Goal: Complete application form: Complete application form

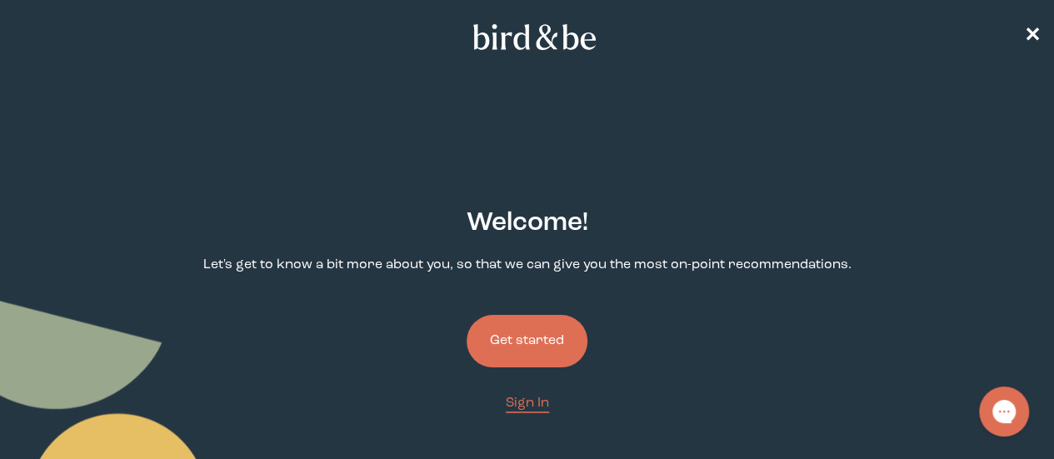
click at [542, 315] on button "Get started" at bounding box center [527, 341] width 121 height 53
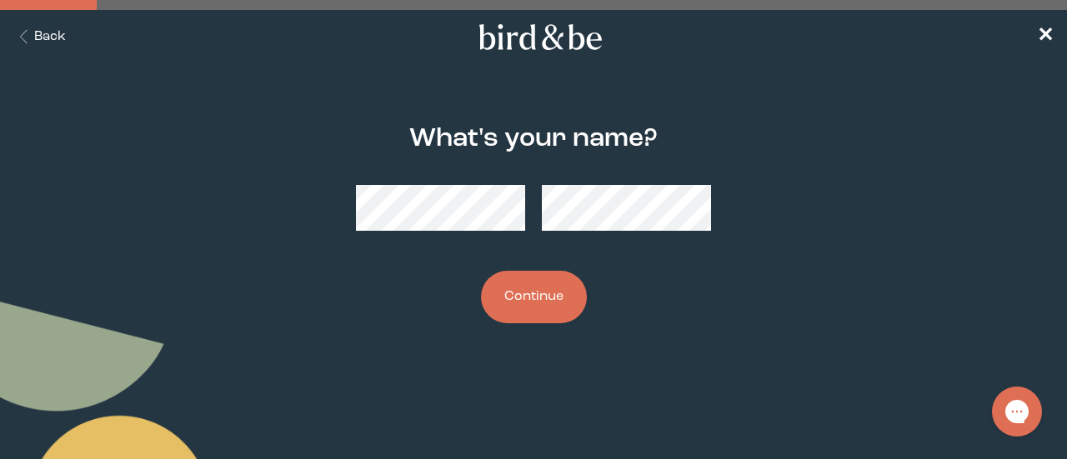
click at [540, 303] on button "Continue" at bounding box center [534, 297] width 106 height 53
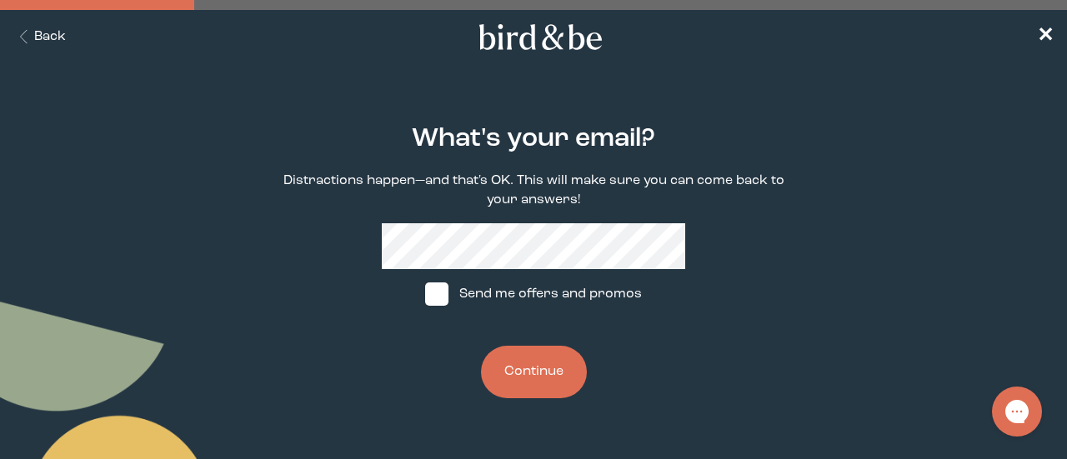
click at [545, 363] on button "Continue" at bounding box center [534, 372] width 106 height 53
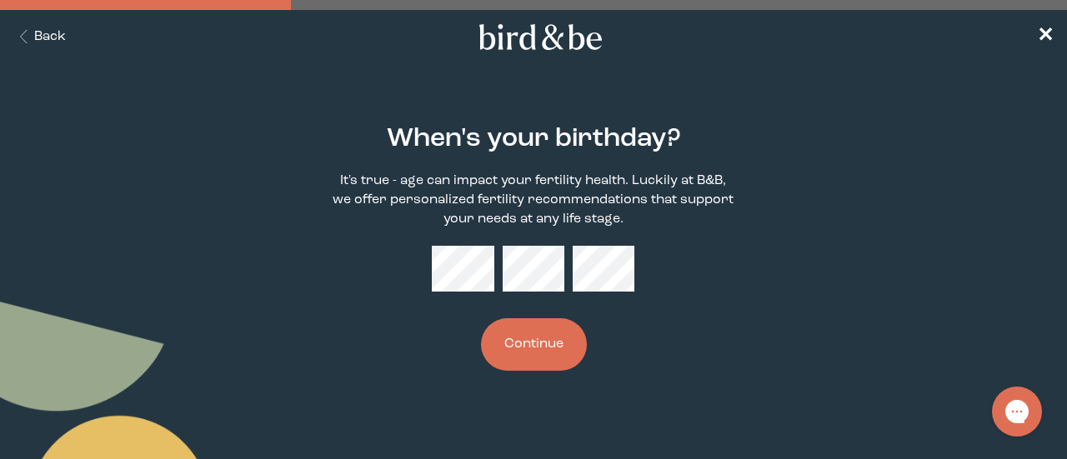
click at [547, 346] on button "Continue" at bounding box center [534, 344] width 106 height 53
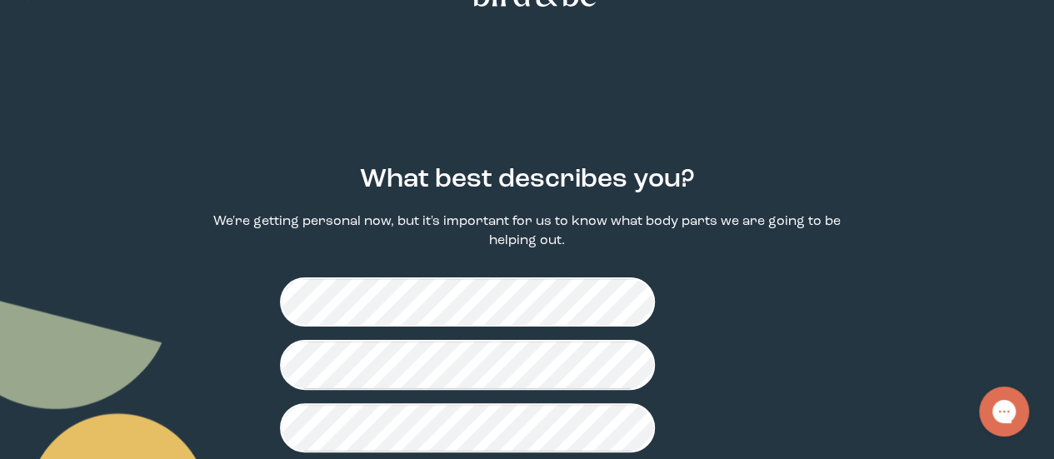
scroll to position [44, 0]
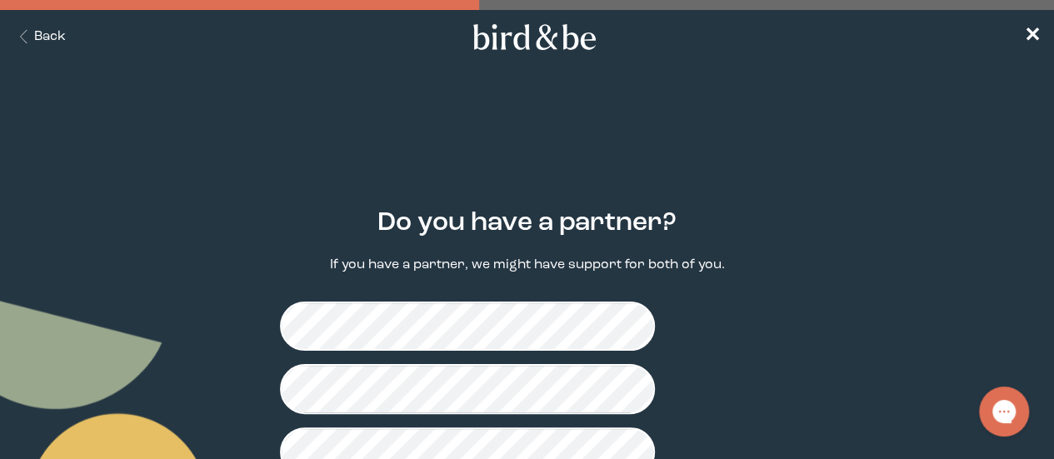
click at [568, 393] on fieldset at bounding box center [527, 389] width 494 height 202
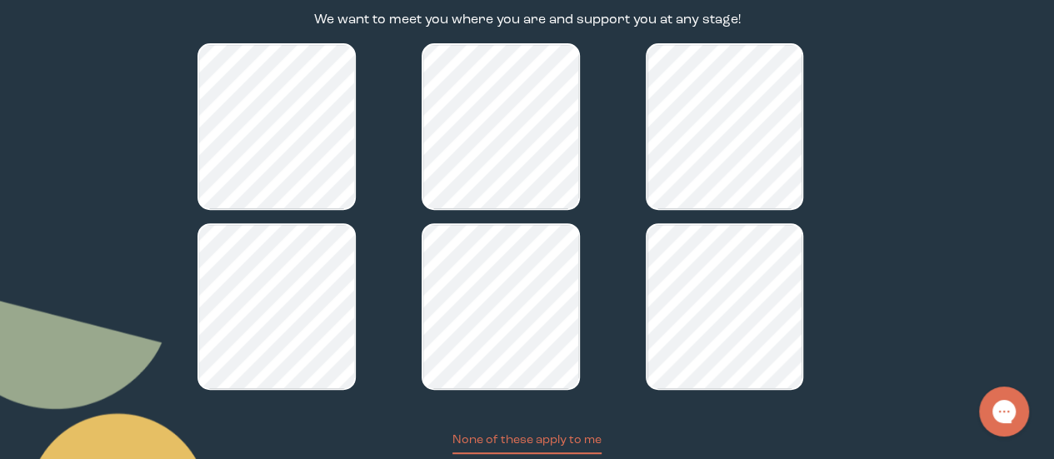
scroll to position [249, 0]
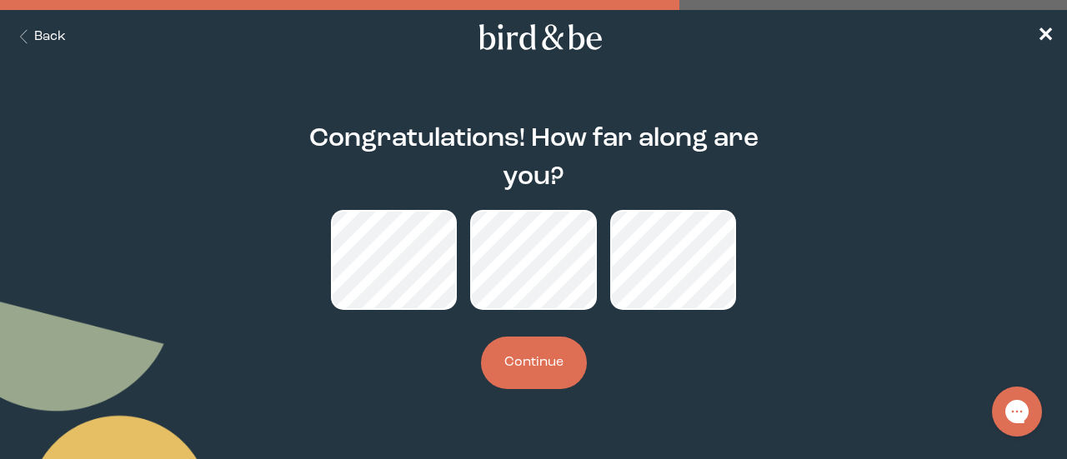
click at [538, 364] on button "Continue" at bounding box center [534, 363] width 106 height 53
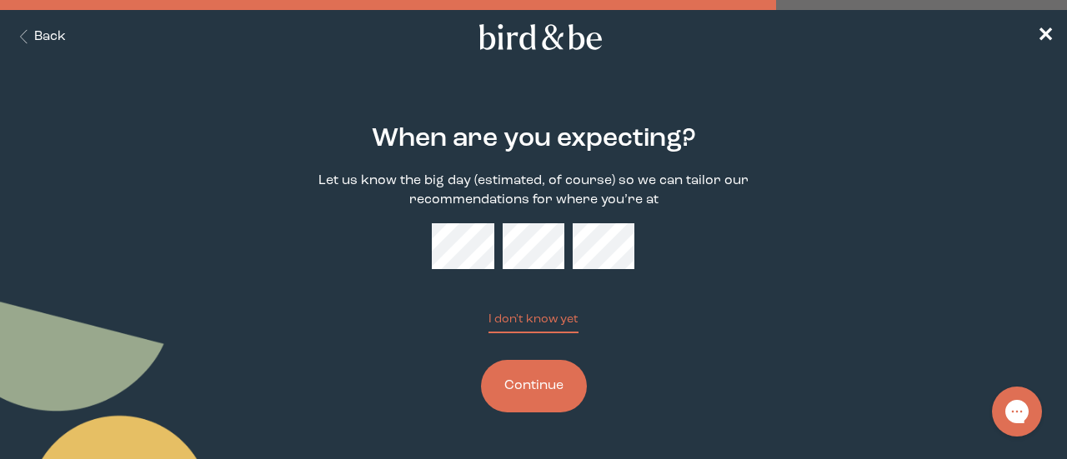
click at [539, 396] on button "Continue" at bounding box center [534, 386] width 106 height 53
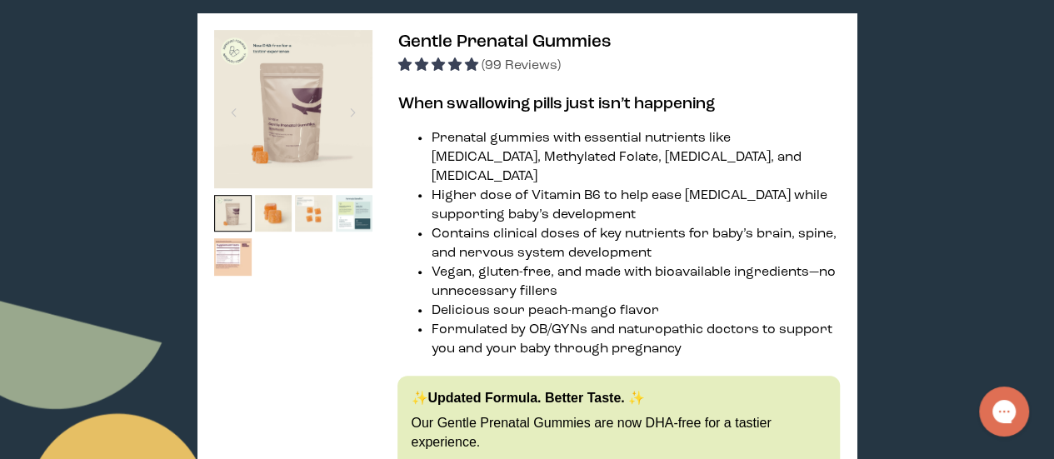
scroll to position [275, 0]
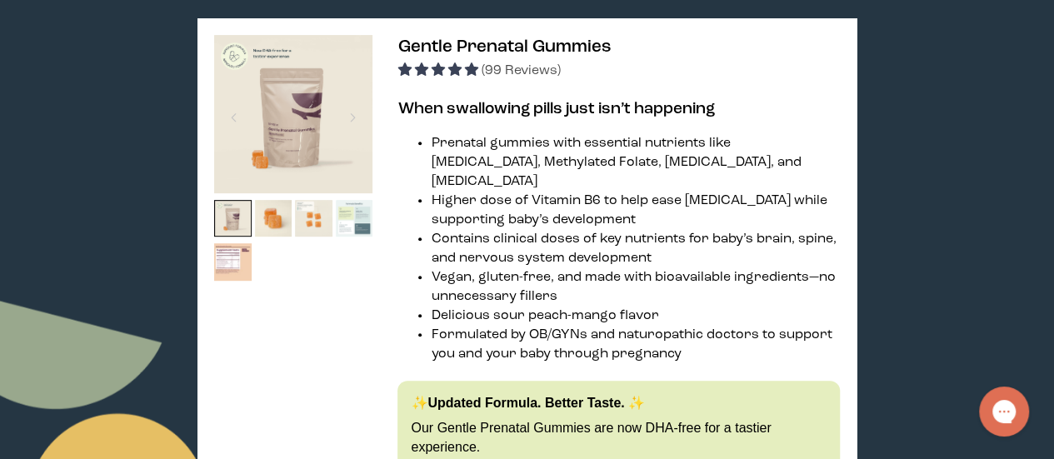
click at [345, 226] on img at bounding box center [355, 219] width 38 height 38
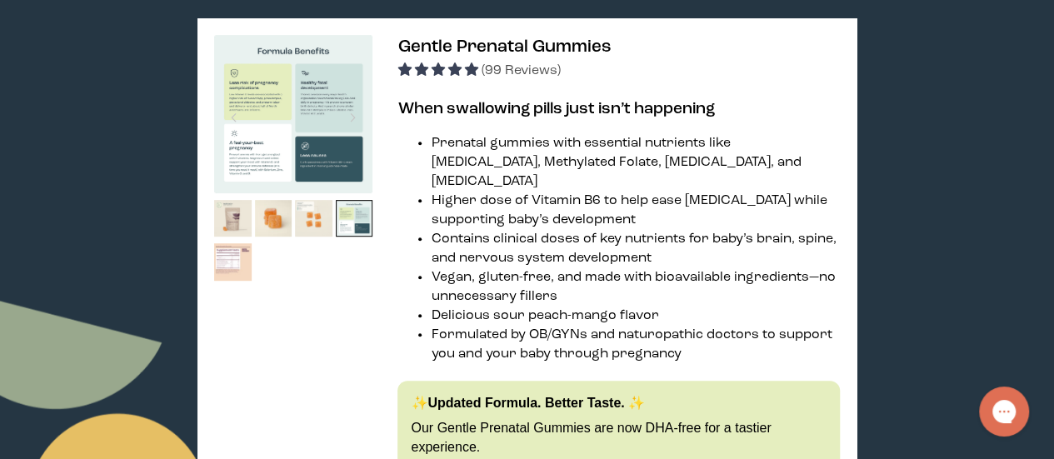
click at [214, 268] on img at bounding box center [233, 262] width 38 height 38
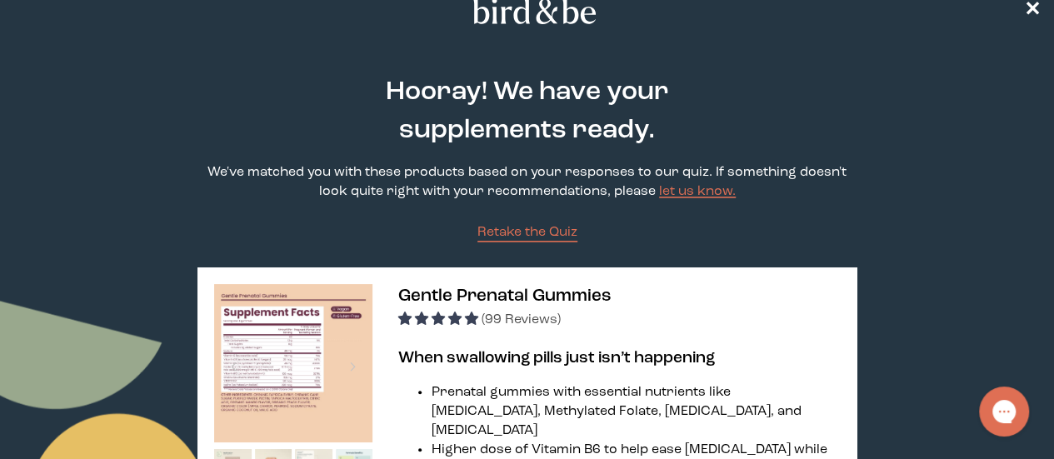
scroll to position [0, 0]
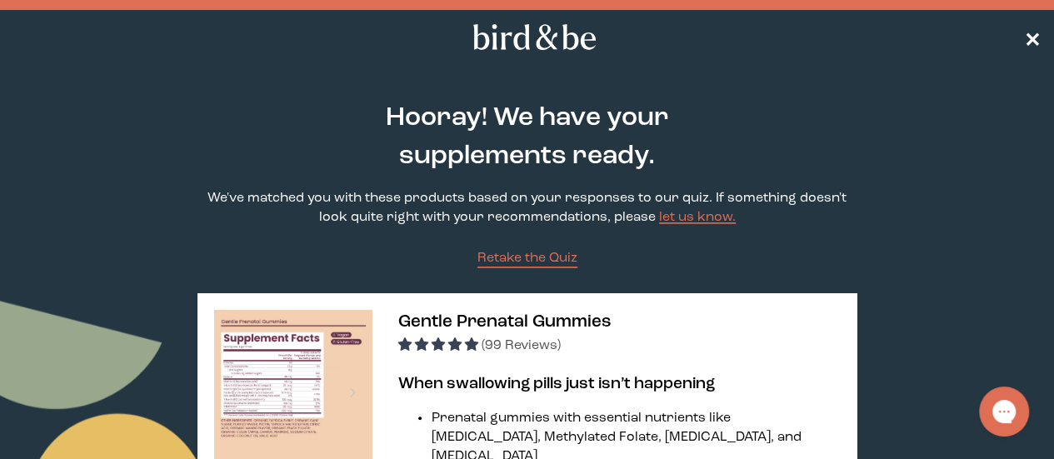
click at [1031, 29] on span "✕" at bounding box center [1032, 38] width 17 height 20
